Goal: Transaction & Acquisition: Register for event/course

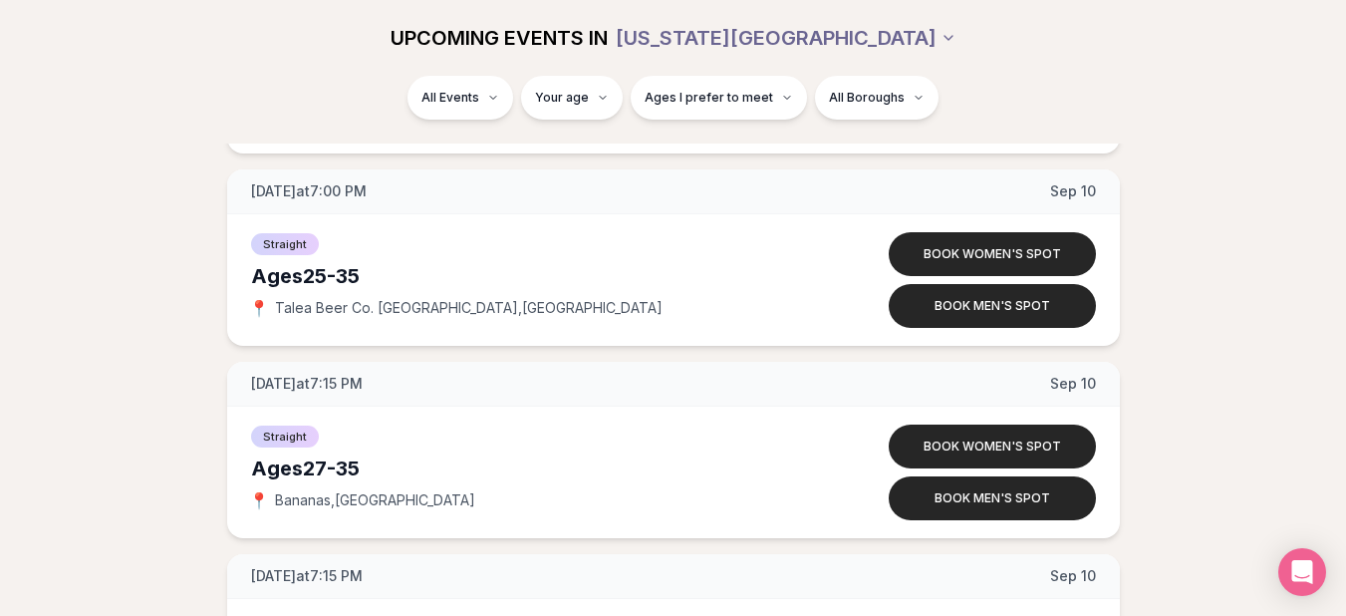
scroll to position [5824, 0]
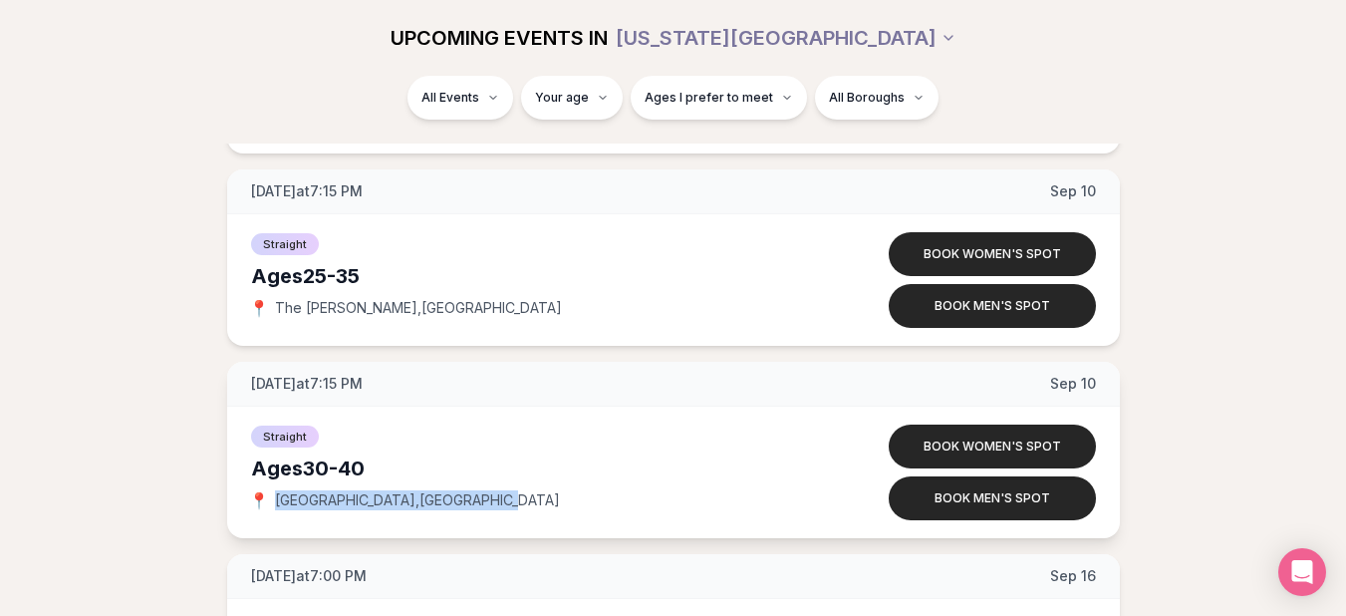
drag, startPoint x: 278, startPoint y: 505, endPoint x: 464, endPoint y: 498, distance: 186.4
click at [464, 498] on div "📍 Lavender Lake , Williamsburg" at bounding box center [532, 500] width 562 height 20
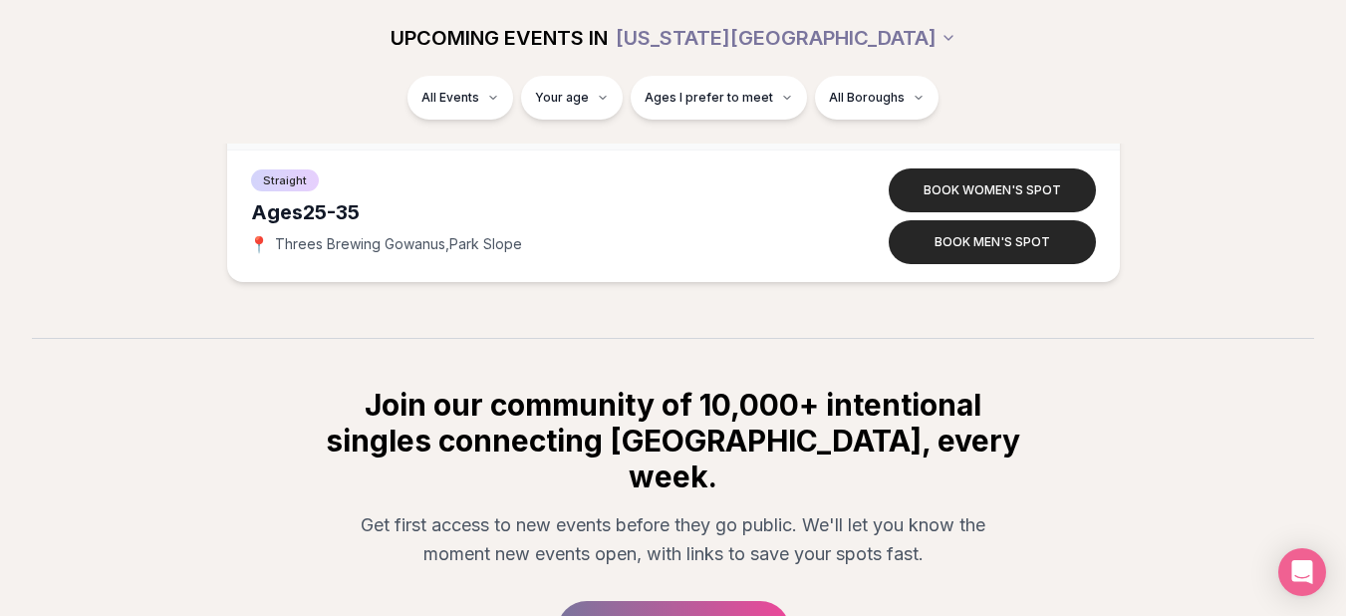
scroll to position [9929, 0]
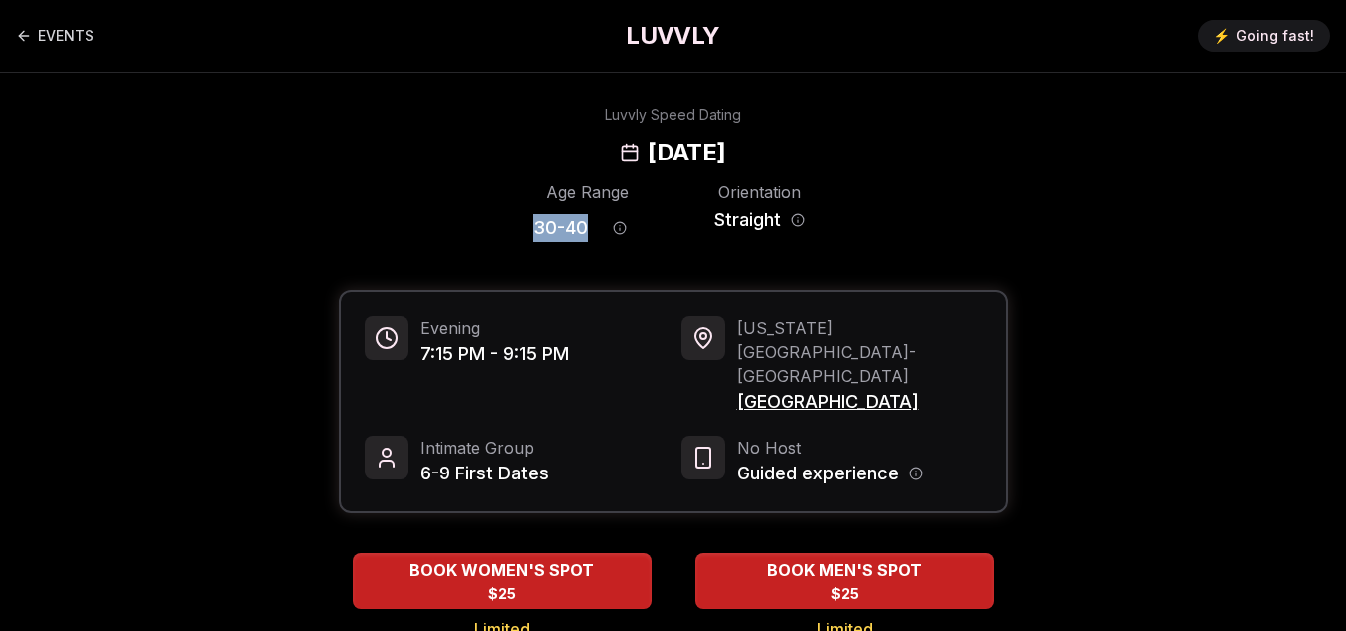
drag, startPoint x: 533, startPoint y: 228, endPoint x: 592, endPoint y: 233, distance: 59.0
click at [592, 233] on div "30 - 40" at bounding box center [587, 228] width 109 height 44
copy span "30 - 40"
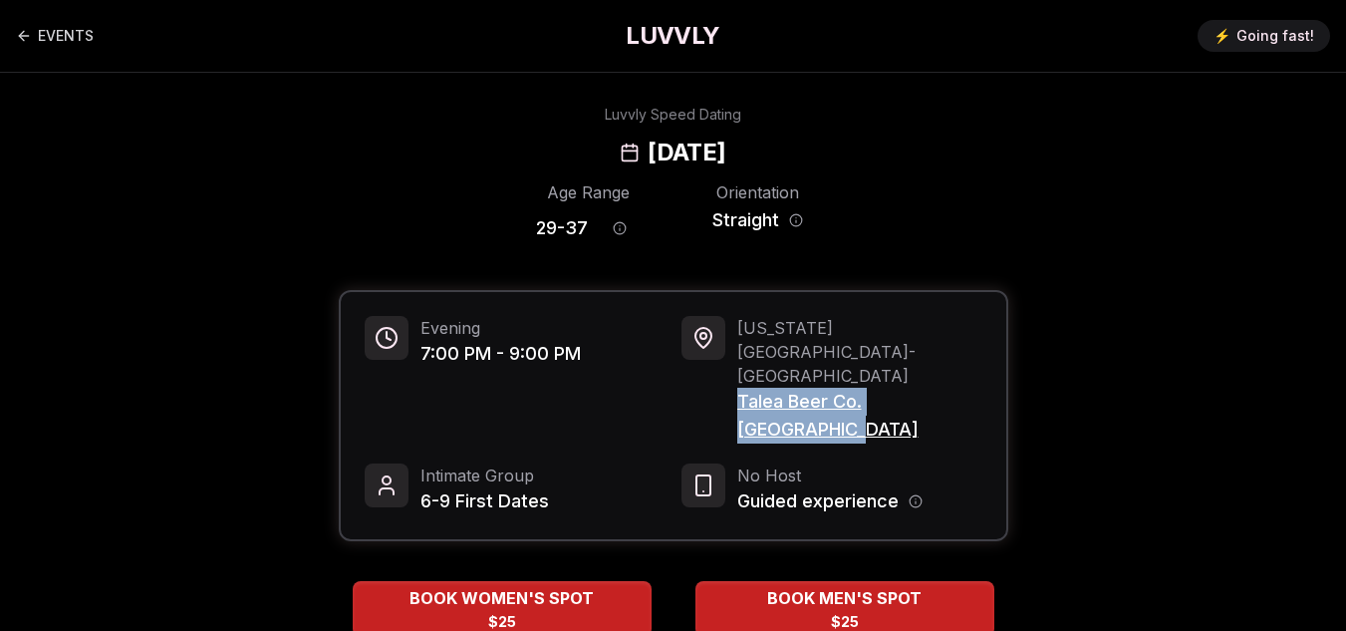
drag, startPoint x: 735, startPoint y: 350, endPoint x: 976, endPoint y: 357, distance: 241.2
click at [976, 357] on div "[US_STATE][GEOGRAPHIC_DATA] - [GEOGRAPHIC_DATA] Talea Beer Co. [GEOGRAPHIC_DATA]" at bounding box center [831, 380] width 301 height 128
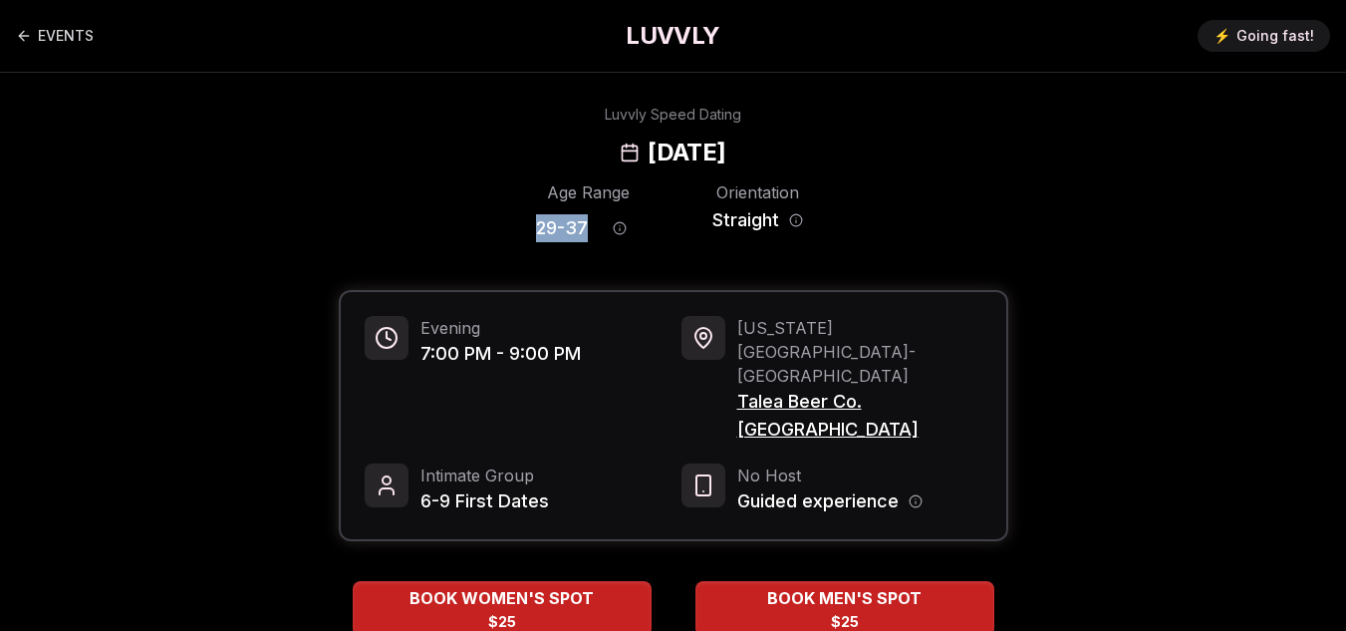
drag, startPoint x: 535, startPoint y: 235, endPoint x: 588, endPoint y: 229, distance: 53.1
click at [588, 229] on div "29 - 37" at bounding box center [589, 228] width 106 height 44
copy span "29 - 37"
